Goal: Check status: Check status

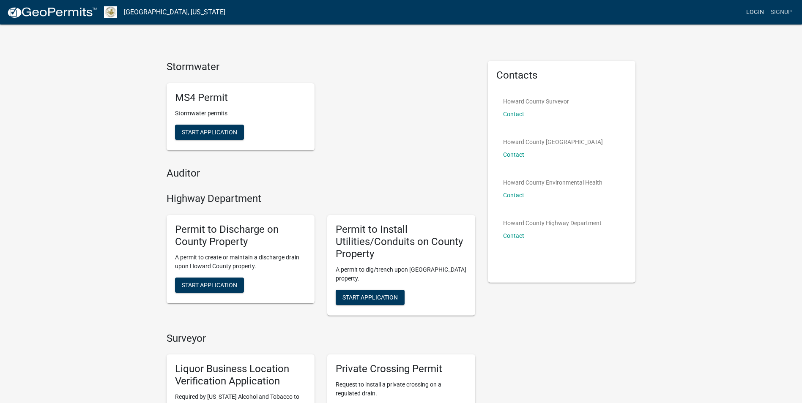
click at [756, 14] on link "Login" at bounding box center [755, 12] width 25 height 16
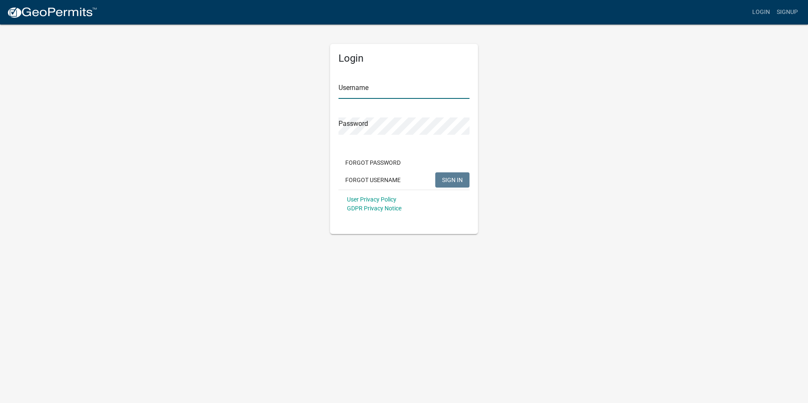
type input "[PERSON_NAME][EMAIL_ADDRESS][PERSON_NAME][DOMAIN_NAME]"
click at [459, 177] on span "SIGN IN" at bounding box center [452, 179] width 21 height 7
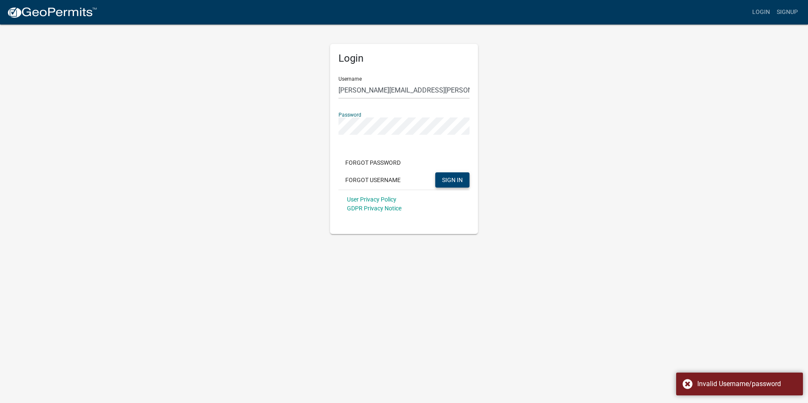
click at [335, 125] on div "Login Username harry.parikh@howardcountyin.gov Password Forgot Password Forgot …" at bounding box center [404, 139] width 148 height 190
click at [435, 172] on button "SIGN IN" at bounding box center [452, 179] width 34 height 15
click at [333, 125] on div "Login Username harry.parikh@howardcountyin.gov Password Forgot Password Forgot …" at bounding box center [404, 139] width 148 height 190
click at [435, 172] on button "SIGN IN" at bounding box center [452, 179] width 34 height 15
click at [333, 129] on div "Login Username harry.parikh@howardcountyin.gov Password Forgot Password Forgot …" at bounding box center [404, 139] width 148 height 190
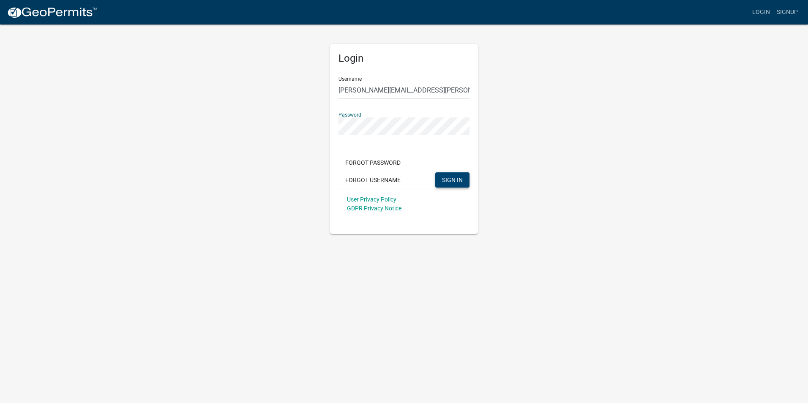
click at [435, 172] on button "SIGN IN" at bounding box center [452, 179] width 34 height 15
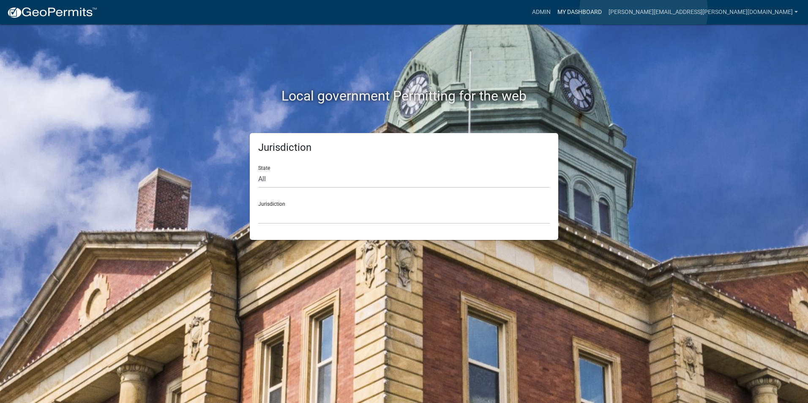
click at [605, 12] on link "My Dashboard" at bounding box center [579, 12] width 51 height 16
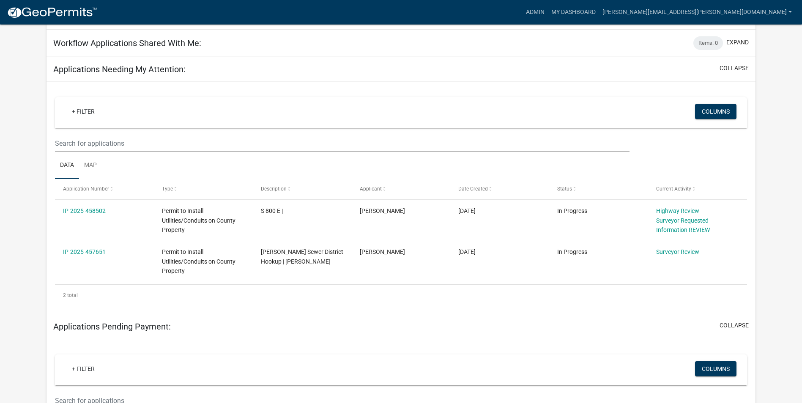
scroll to position [77, 0]
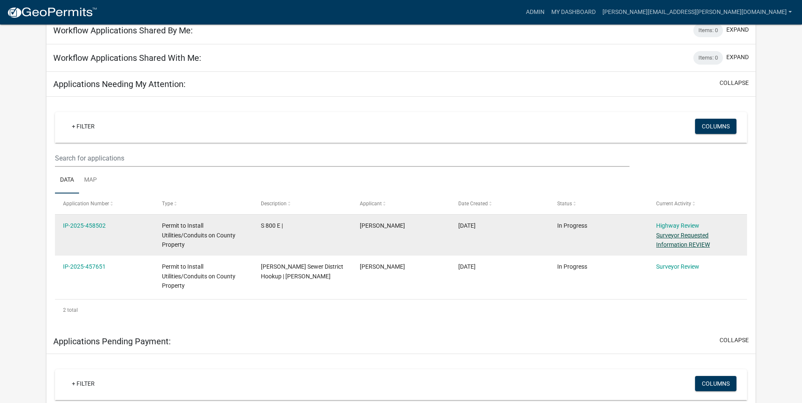
click at [677, 238] on link "Surveyor Requested Information REVIEW" at bounding box center [683, 240] width 54 height 16
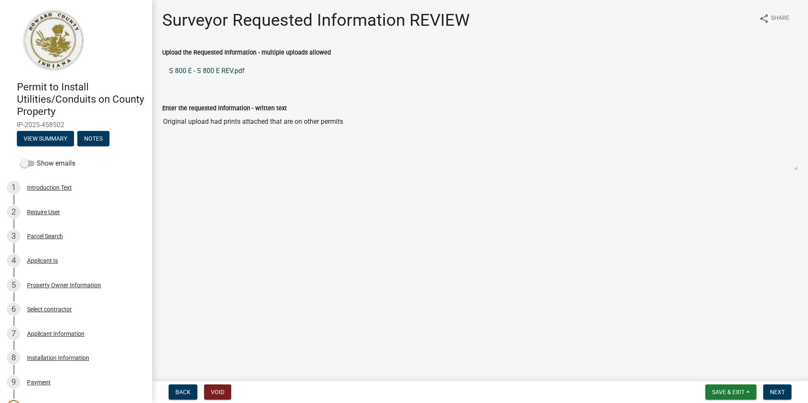
click at [213, 71] on link "S 800 E - S 800 E REV.pdf" at bounding box center [480, 71] width 636 height 20
click at [782, 390] on span "Next" at bounding box center [777, 392] width 15 height 7
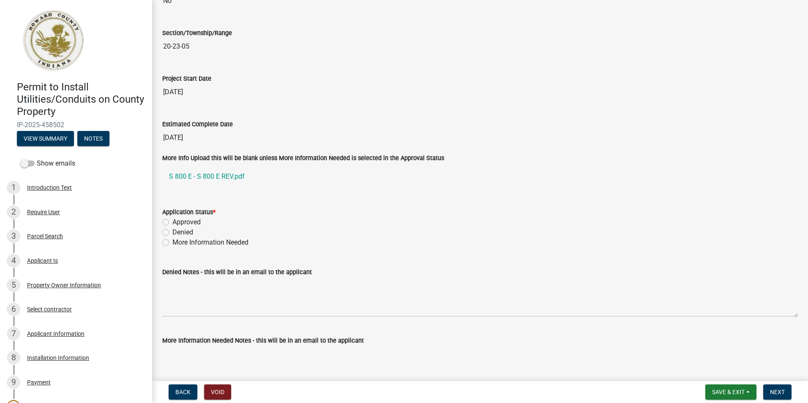
scroll to position [1353, 0]
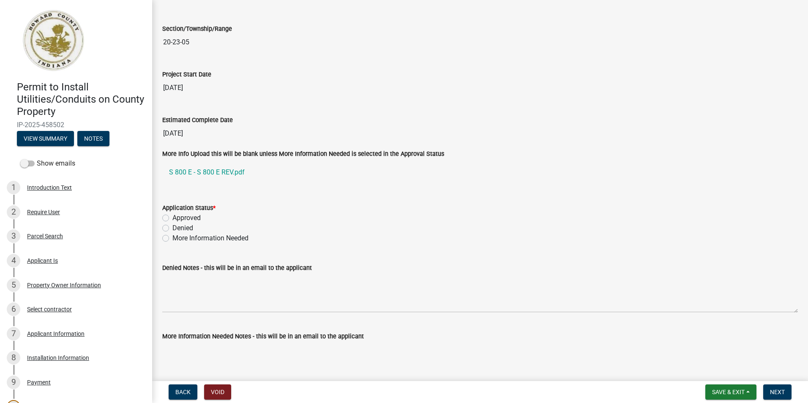
click at [172, 216] on label "Approved" at bounding box center [186, 218] width 28 height 10
click at [172, 216] on input "Approved" at bounding box center [174, 215] width 5 height 5
radio input "true"
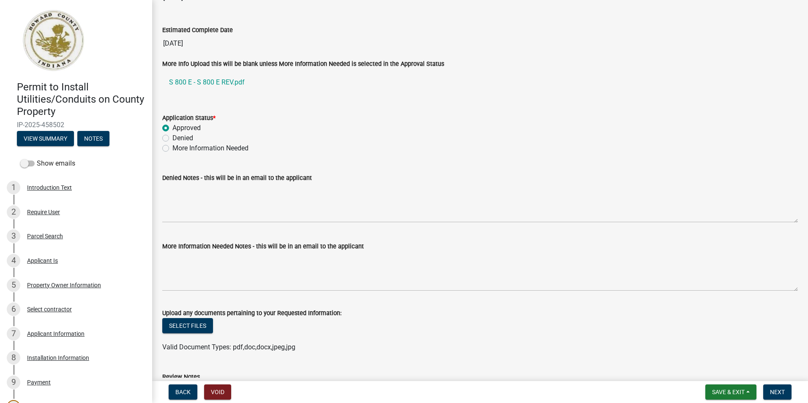
scroll to position [1472, 0]
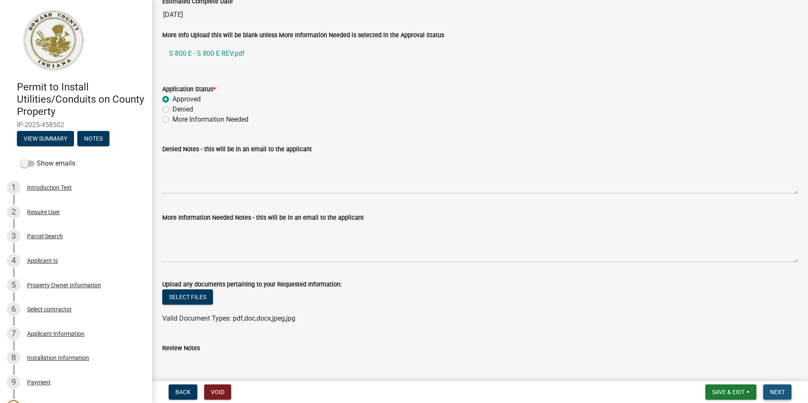
click at [776, 389] on span "Next" at bounding box center [777, 392] width 15 height 7
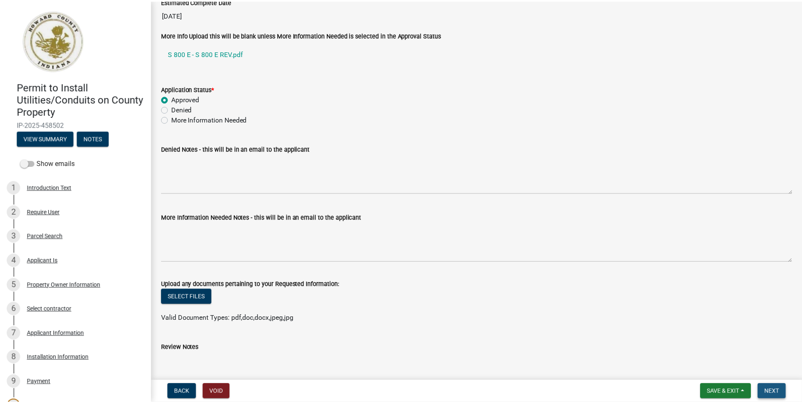
scroll to position [0, 0]
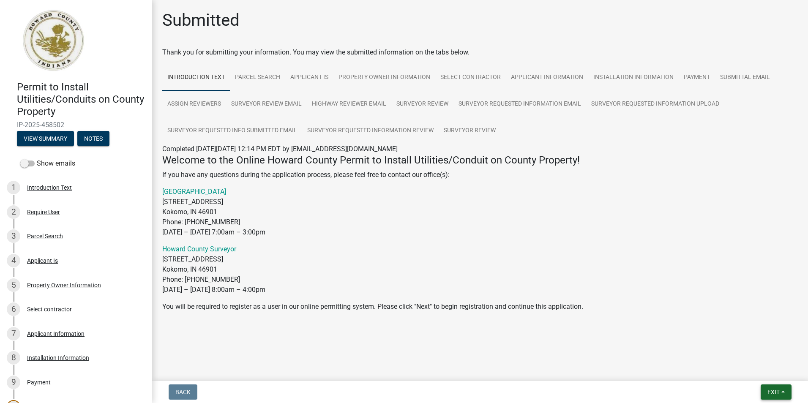
click at [769, 389] on span "Exit" at bounding box center [774, 392] width 12 height 7
click at [739, 370] on button "Save & Exit" at bounding box center [758, 370] width 68 height 20
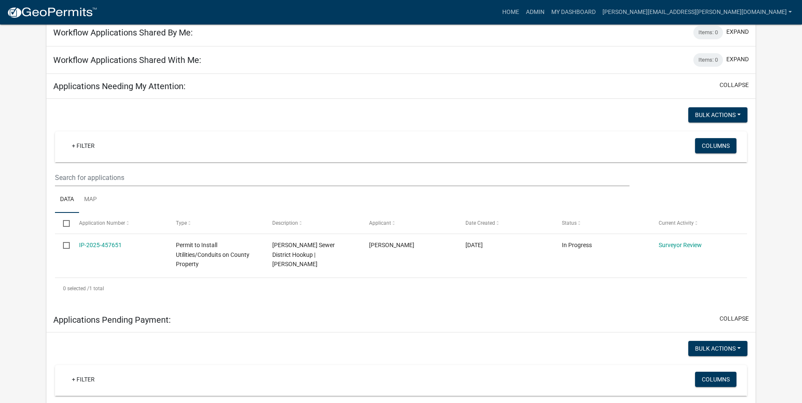
scroll to position [85, 0]
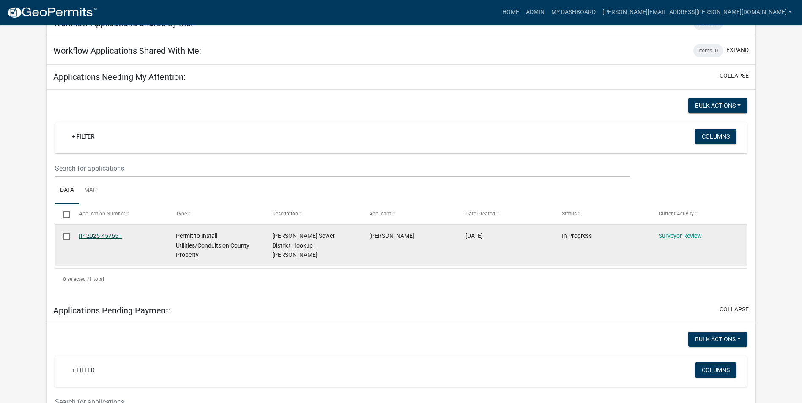
click at [113, 233] on link "IP-2025-457651" at bounding box center [100, 236] width 43 height 7
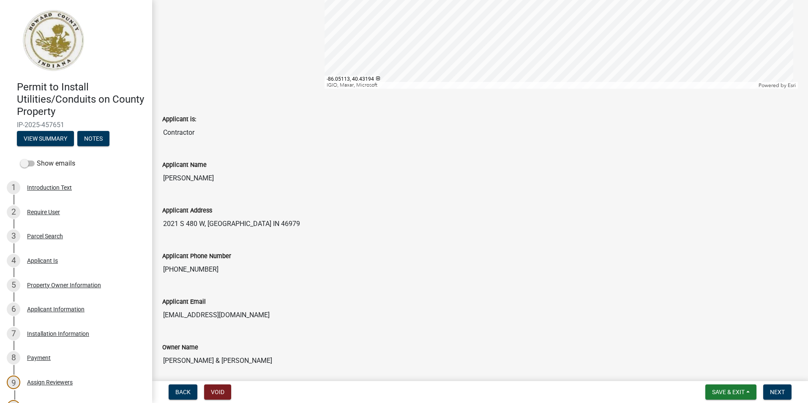
scroll to position [211, 0]
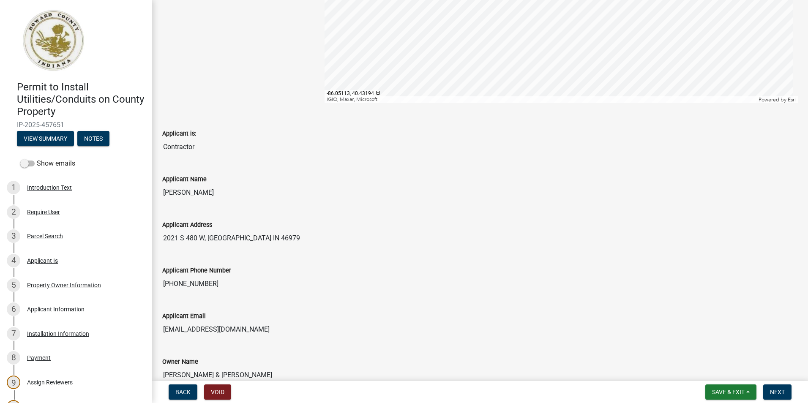
drag, startPoint x: 164, startPoint y: 238, endPoint x: 267, endPoint y: 241, distance: 103.2
click at [267, 241] on input "2021 S 480 W, [GEOGRAPHIC_DATA] IN 46979" at bounding box center [480, 238] width 636 height 17
click at [296, 241] on input "2021 S 480 W, [GEOGRAPHIC_DATA] IN 46979" at bounding box center [480, 238] width 636 height 17
click at [342, 258] on div "Applicant Phone Number (765) 438-1208" at bounding box center [480, 273] width 636 height 39
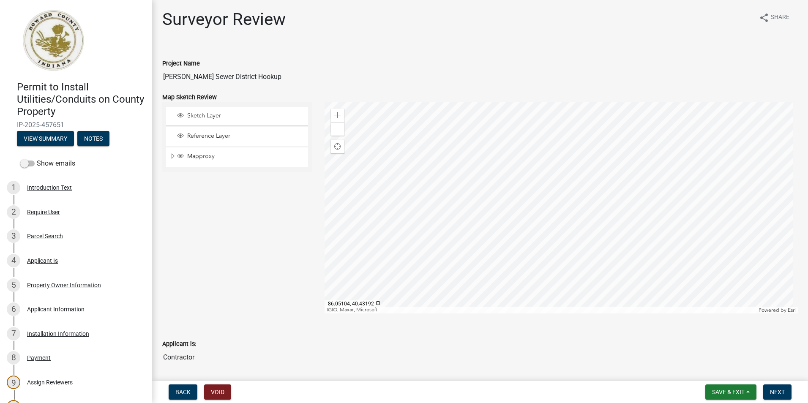
scroll to position [0, 0]
click at [383, 185] on div at bounding box center [562, 208] width 474 height 211
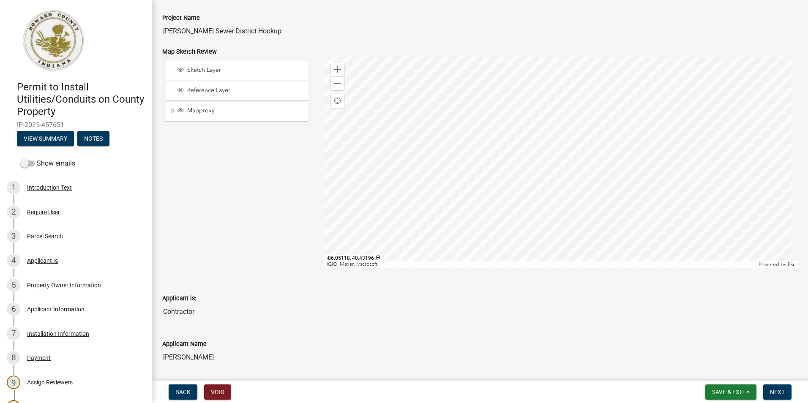
scroll to position [42, 0]
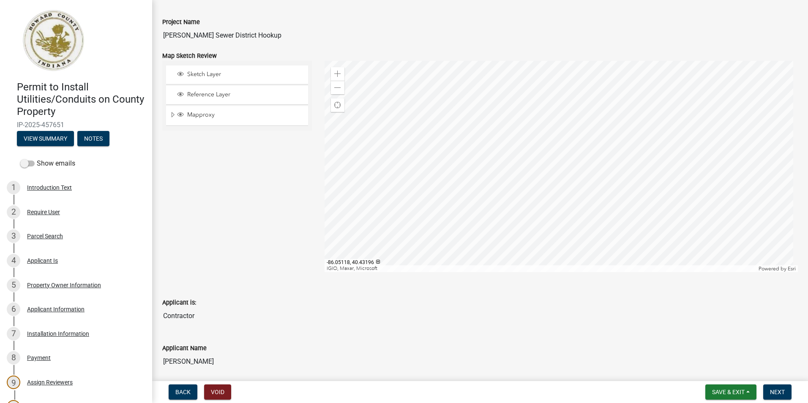
drag, startPoint x: 453, startPoint y: 315, endPoint x: 406, endPoint y: 326, distance: 48.1
click at [406, 326] on wm-data-entity-input "Applicant is: Contractor" at bounding box center [480, 309] width 636 height 46
click at [44, 142] on button "View Summary" at bounding box center [45, 138] width 57 height 15
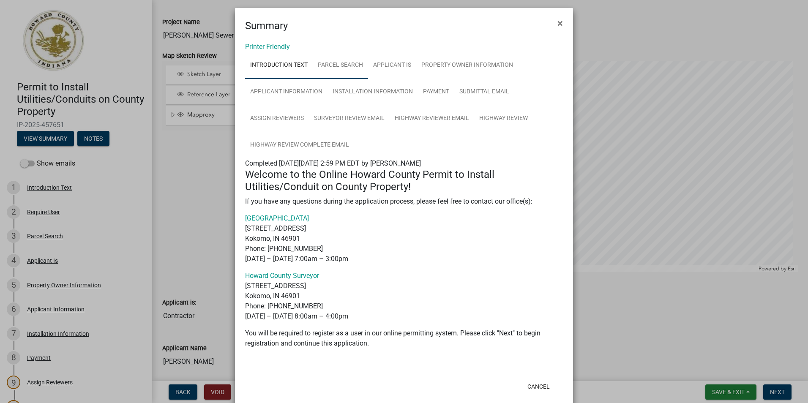
scroll to position [0, 0]
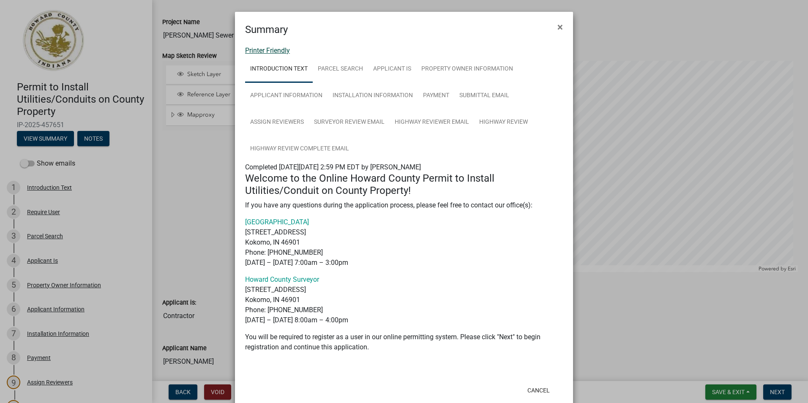
click at [279, 52] on link "Printer Friendly" at bounding box center [267, 51] width 45 height 8
click at [559, 27] on span "×" at bounding box center [560, 27] width 5 height 12
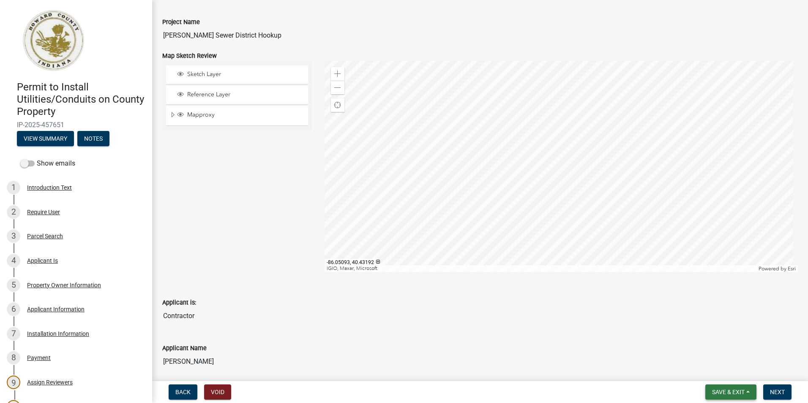
click at [731, 395] on span "Save & Exit" at bounding box center [728, 392] width 33 height 7
click at [712, 371] on button "Save & Exit" at bounding box center [723, 370] width 68 height 20
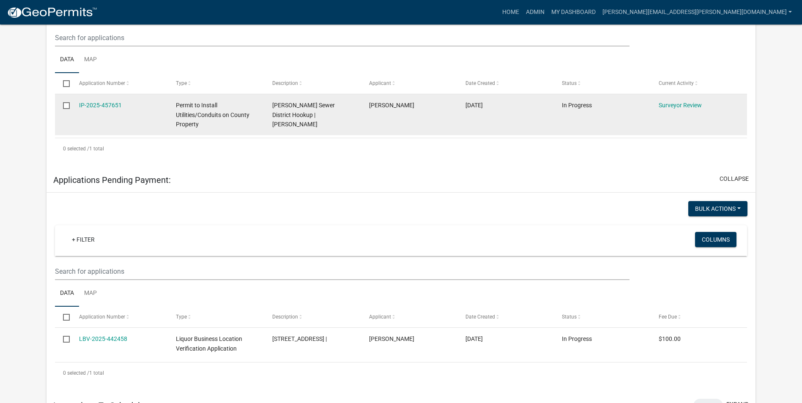
scroll to position [169, 0]
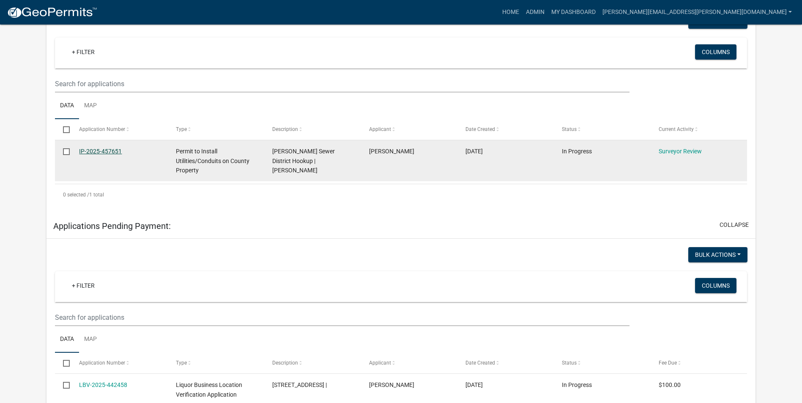
click at [109, 153] on link "IP-2025-457651" at bounding box center [100, 151] width 43 height 7
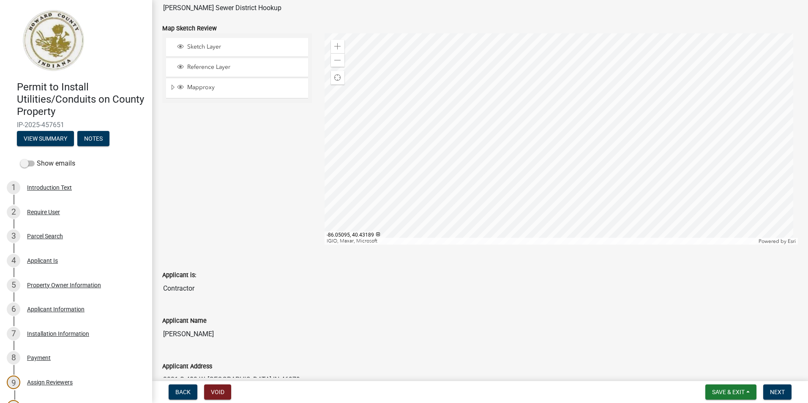
scroll to position [85, 0]
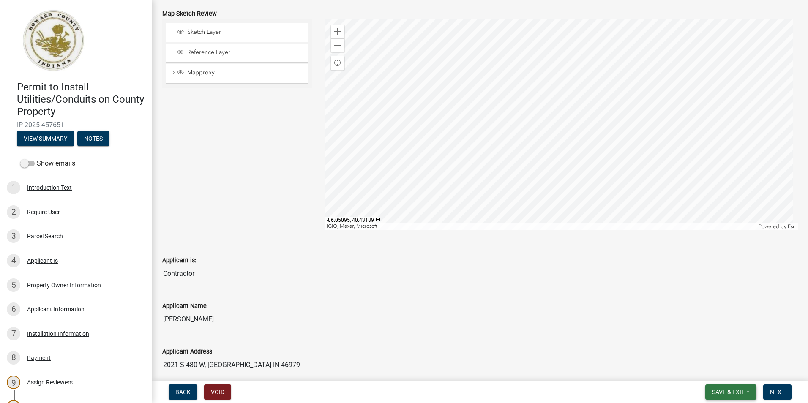
click at [719, 392] on span "Save & Exit" at bounding box center [728, 392] width 33 height 7
click at [708, 370] on button "Save & Exit" at bounding box center [723, 370] width 68 height 20
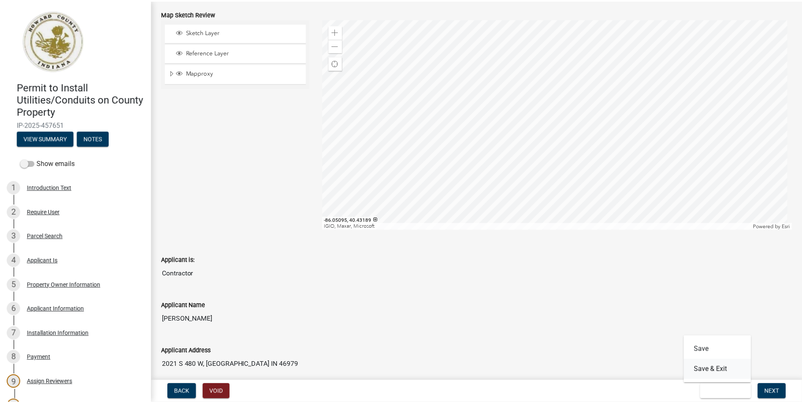
scroll to position [0, 0]
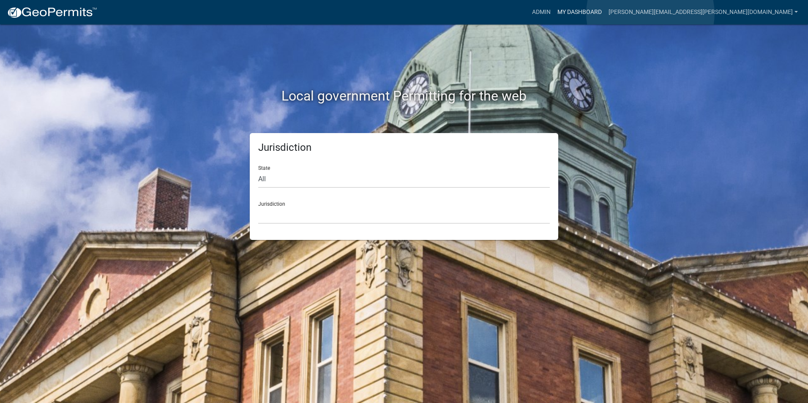
click at [605, 14] on link "My Dashboard" at bounding box center [579, 12] width 51 height 16
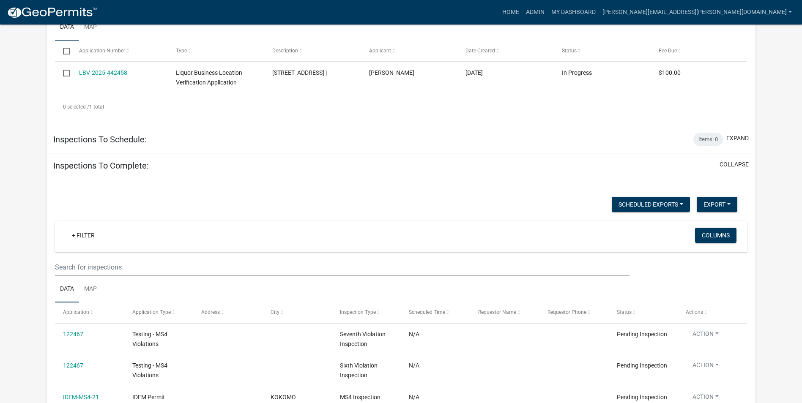
scroll to position [494, 0]
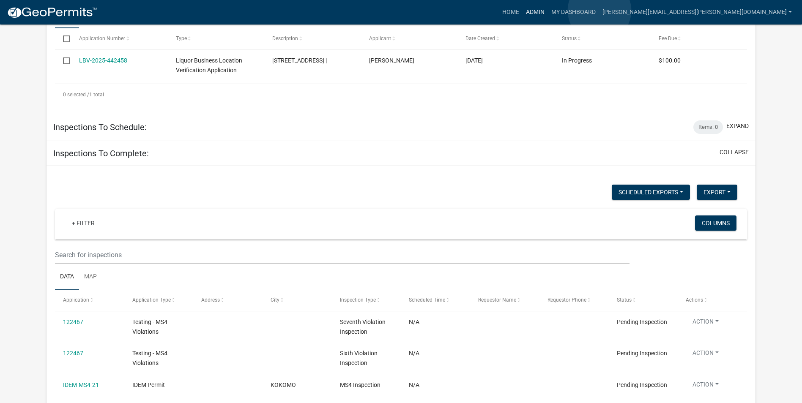
click at [548, 11] on link "Admin" at bounding box center [535, 12] width 25 height 16
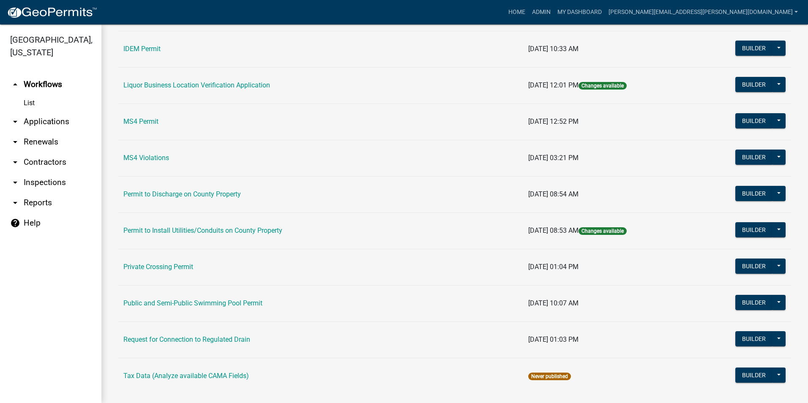
scroll to position [676, 0]
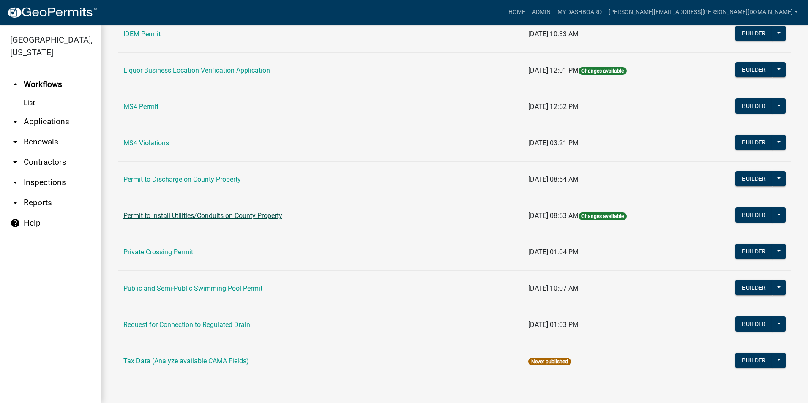
click at [265, 215] on link "Permit to Install Utilities/Conduits on County Property" at bounding box center [202, 216] width 159 height 8
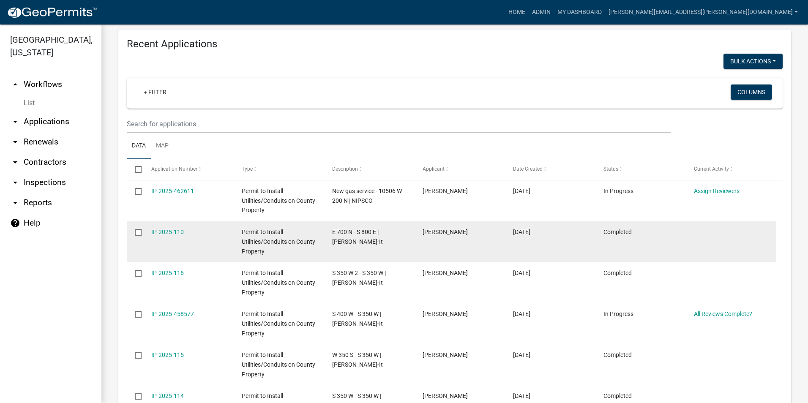
scroll to position [380, 0]
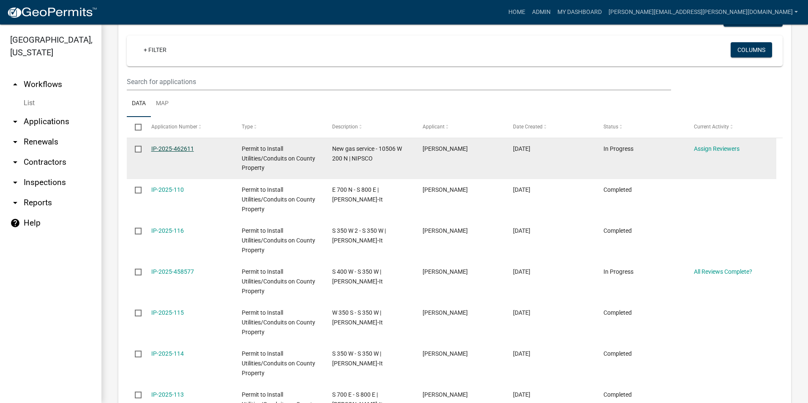
click at [185, 148] on link "IP-2025-462611" at bounding box center [172, 148] width 43 height 7
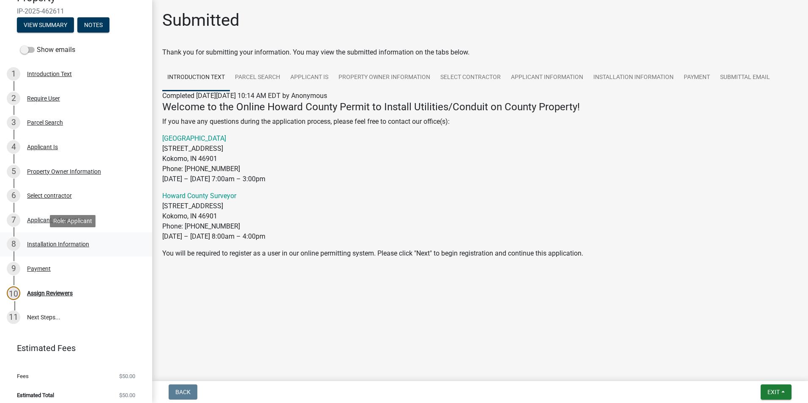
scroll to position [119, 0]
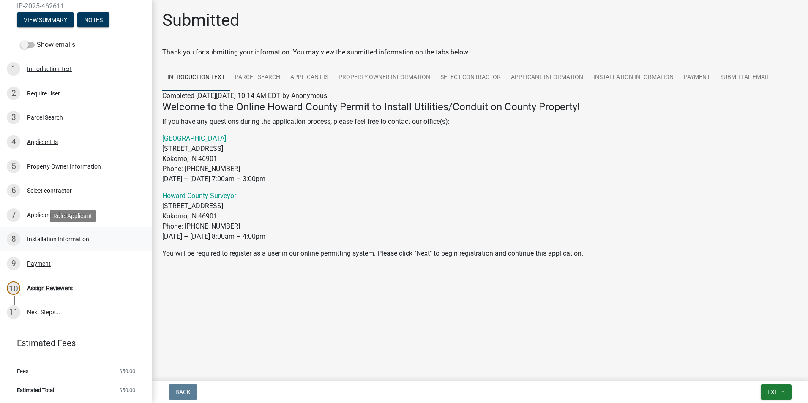
click at [35, 238] on div "Installation Information" at bounding box center [58, 239] width 62 height 6
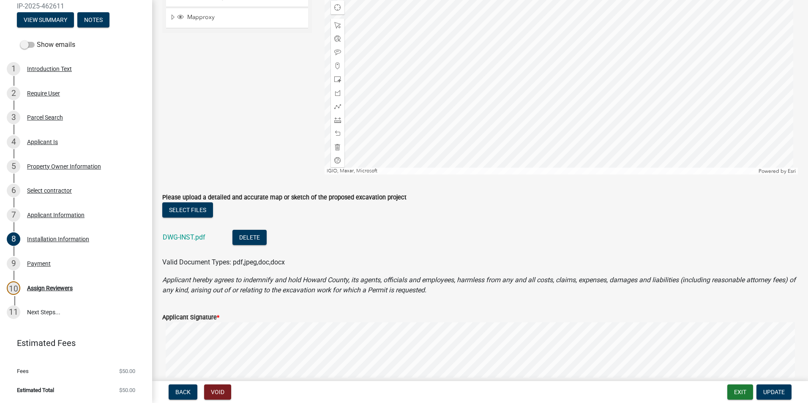
scroll to position [592, 0]
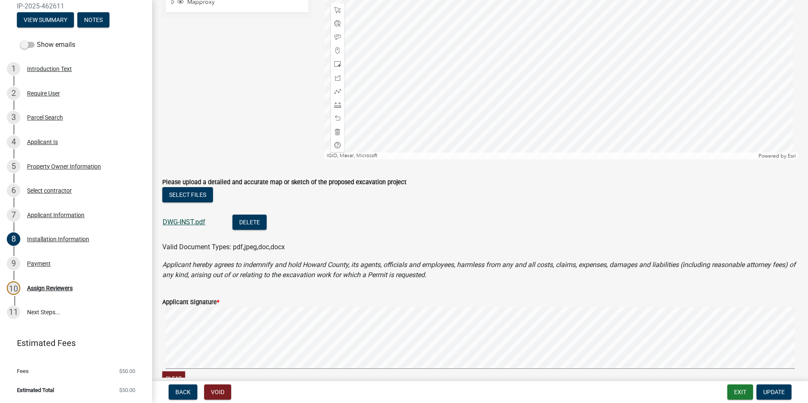
click at [198, 221] on link "DWG-INST.pdf" at bounding box center [184, 222] width 43 height 8
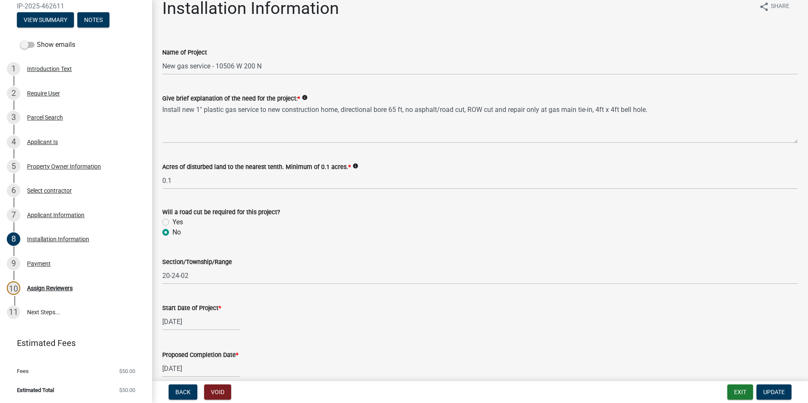
scroll to position [0, 0]
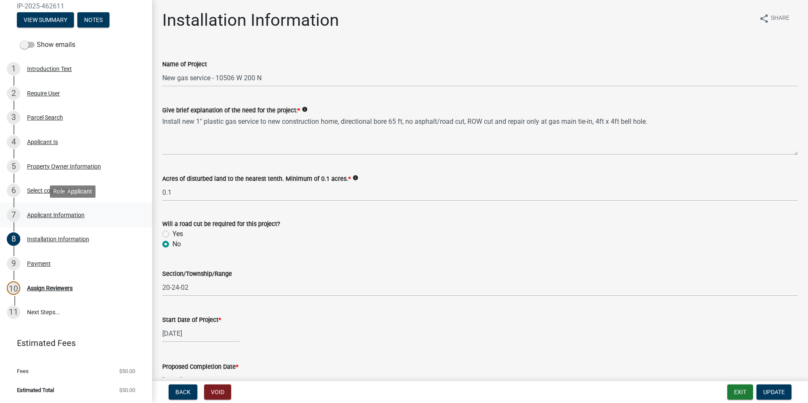
click at [33, 216] on div "Applicant Information" at bounding box center [55, 215] width 57 height 6
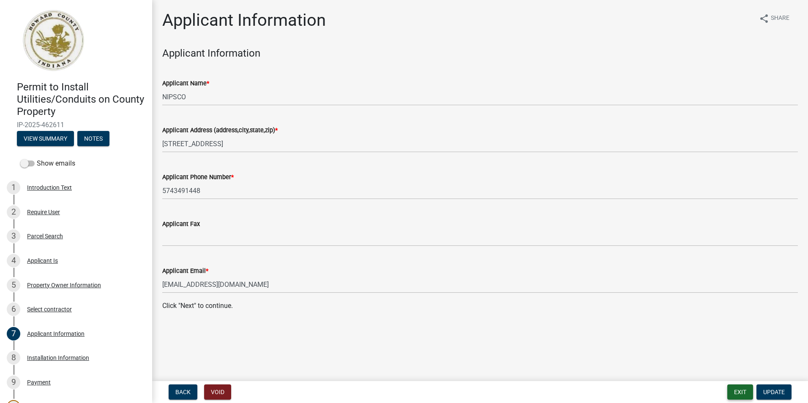
click at [744, 394] on button "Exit" at bounding box center [741, 392] width 26 height 15
